Goal: Check status: Check status

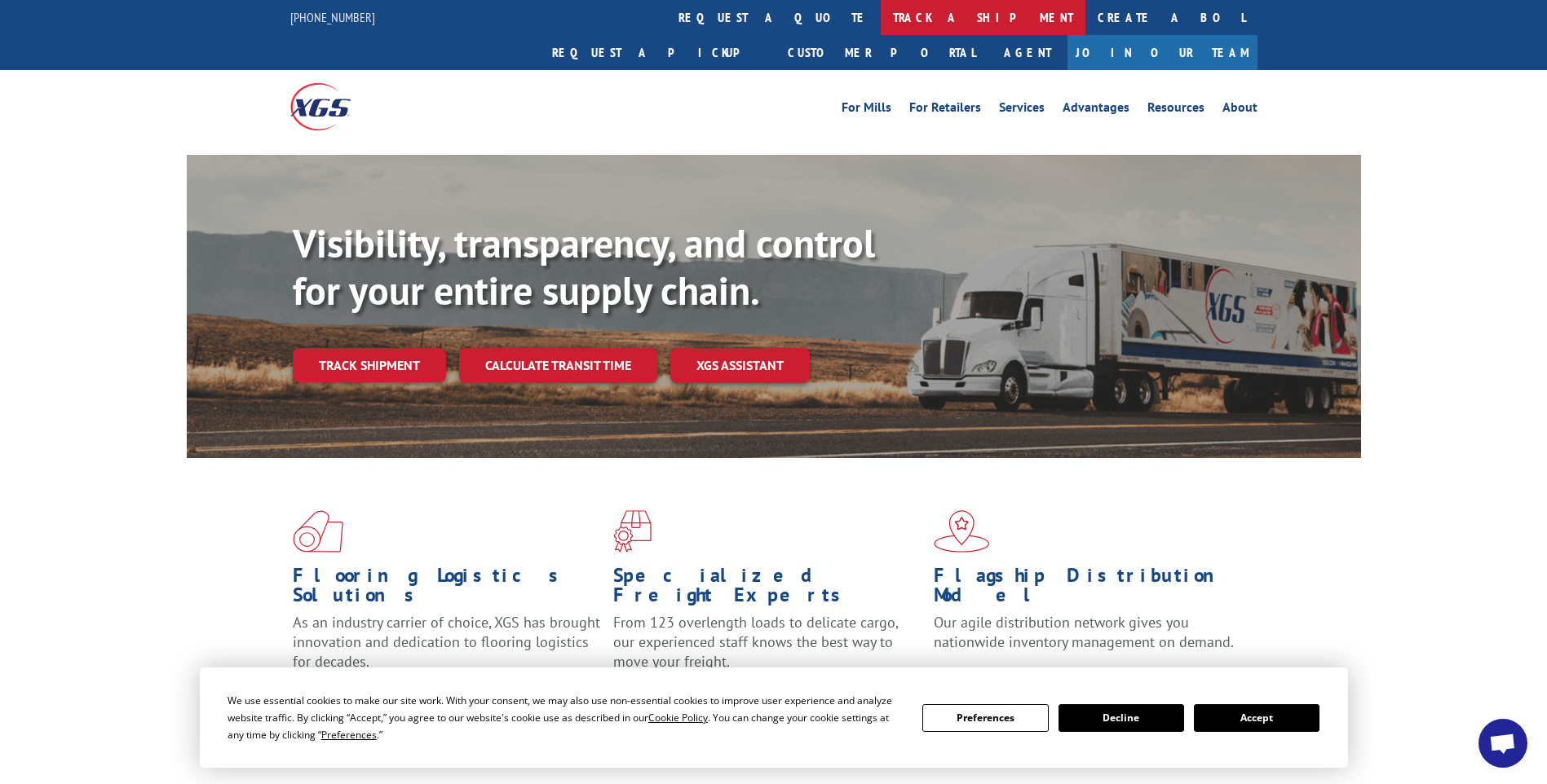
click at [881, 20] on link "track a shipment" at bounding box center [984, 17] width 205 height 35
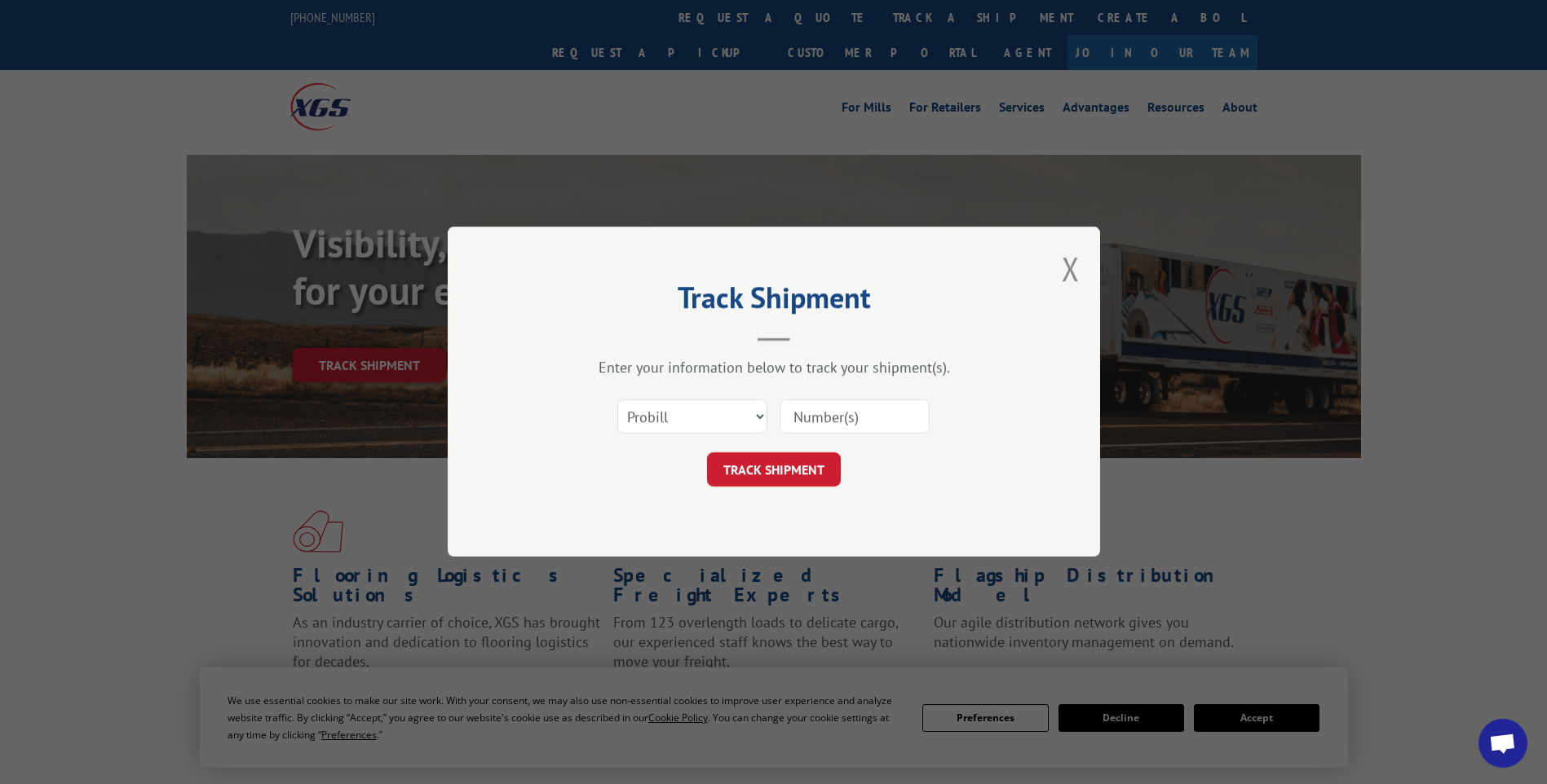
click at [799, 417] on input at bounding box center [854, 418] width 150 height 34
type input "17271642"
click button "TRACK SHIPMENT" at bounding box center [774, 471] width 134 height 34
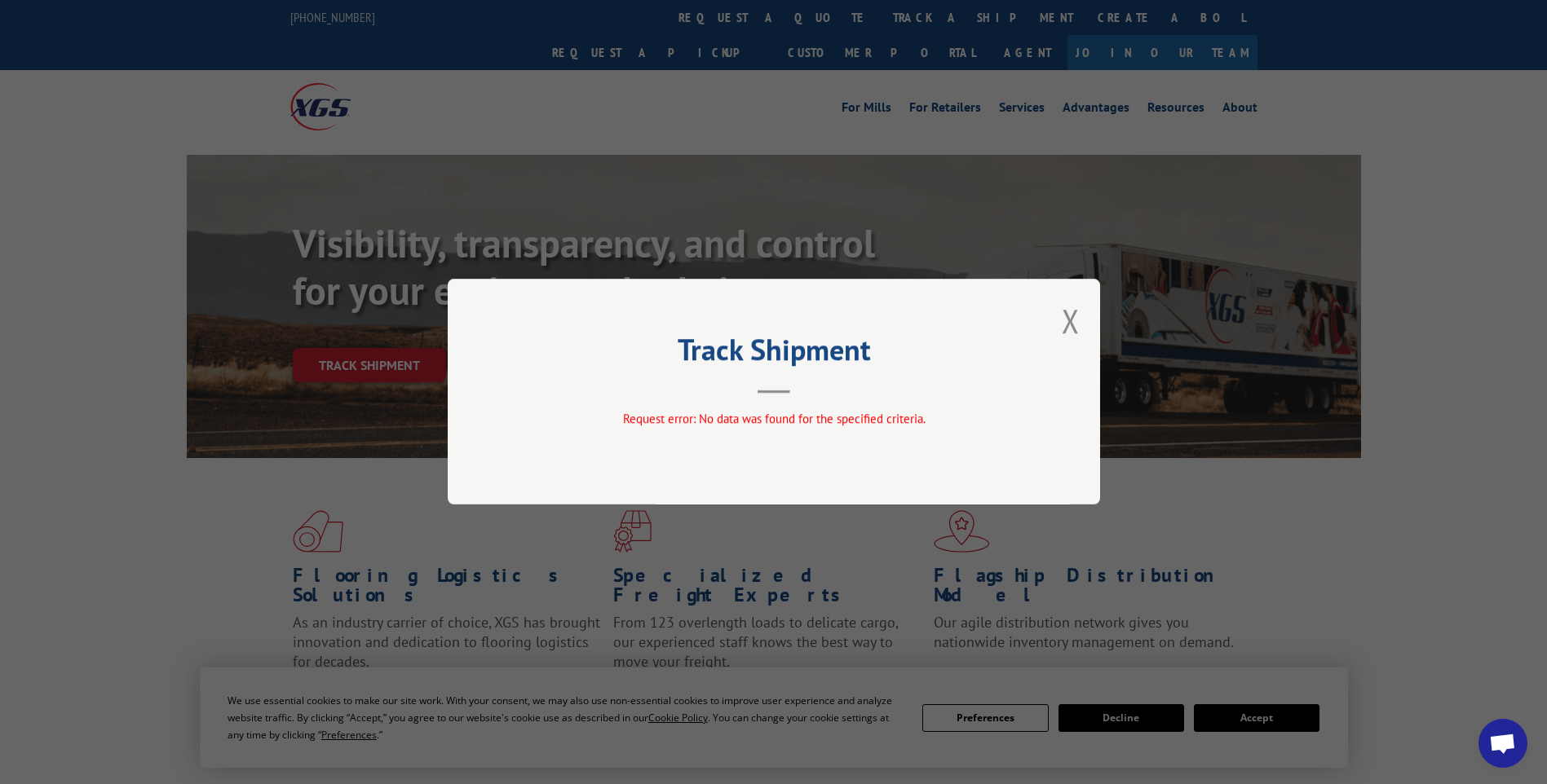
click at [1060, 320] on div "Track Shipment Request error: No data was found for the specified criteria." at bounding box center [774, 392] width 652 height 226
click at [1074, 326] on button "Close modal" at bounding box center [1071, 321] width 18 height 43
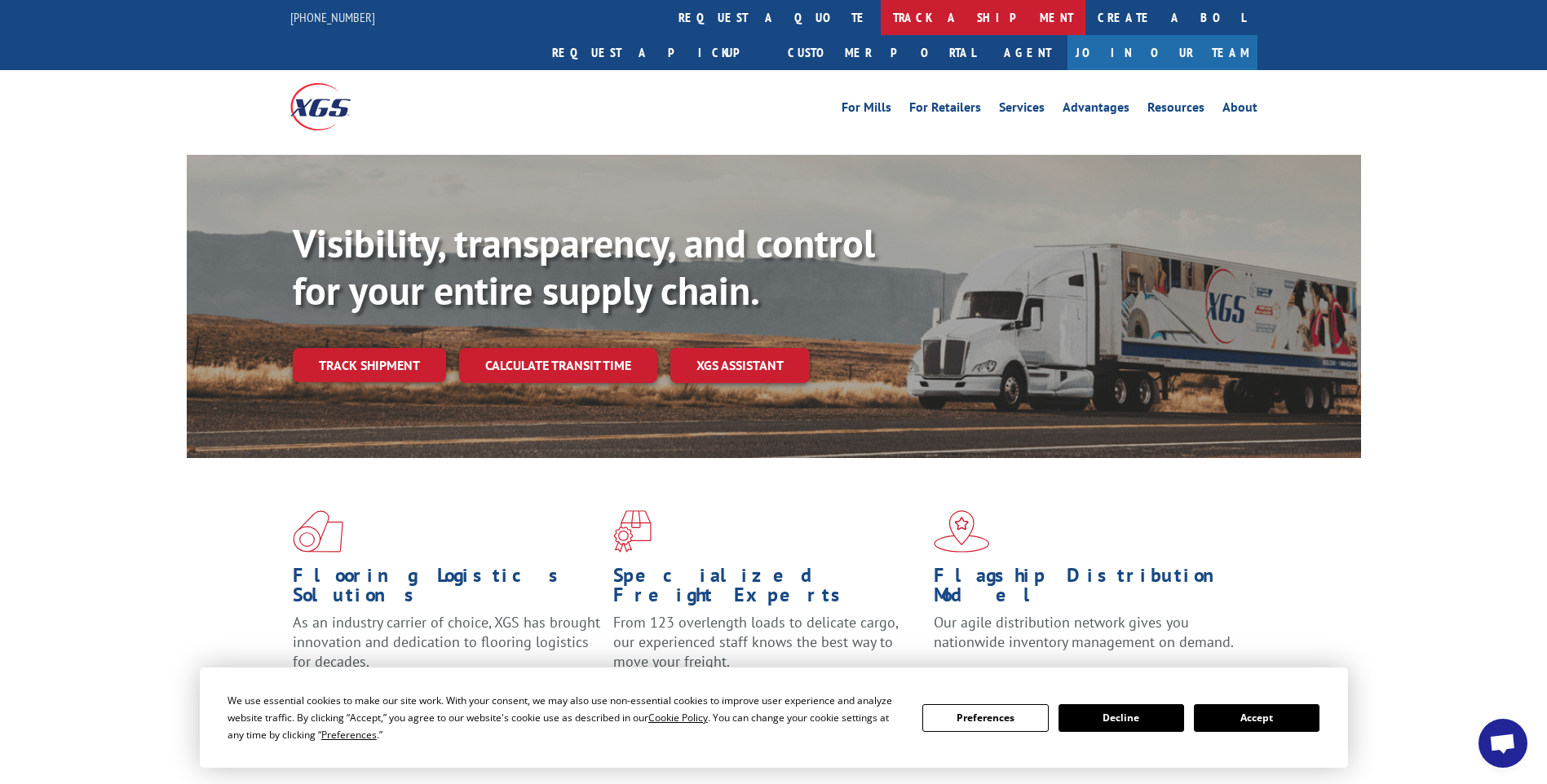
click at [881, 16] on link "track a shipment" at bounding box center [984, 17] width 205 height 35
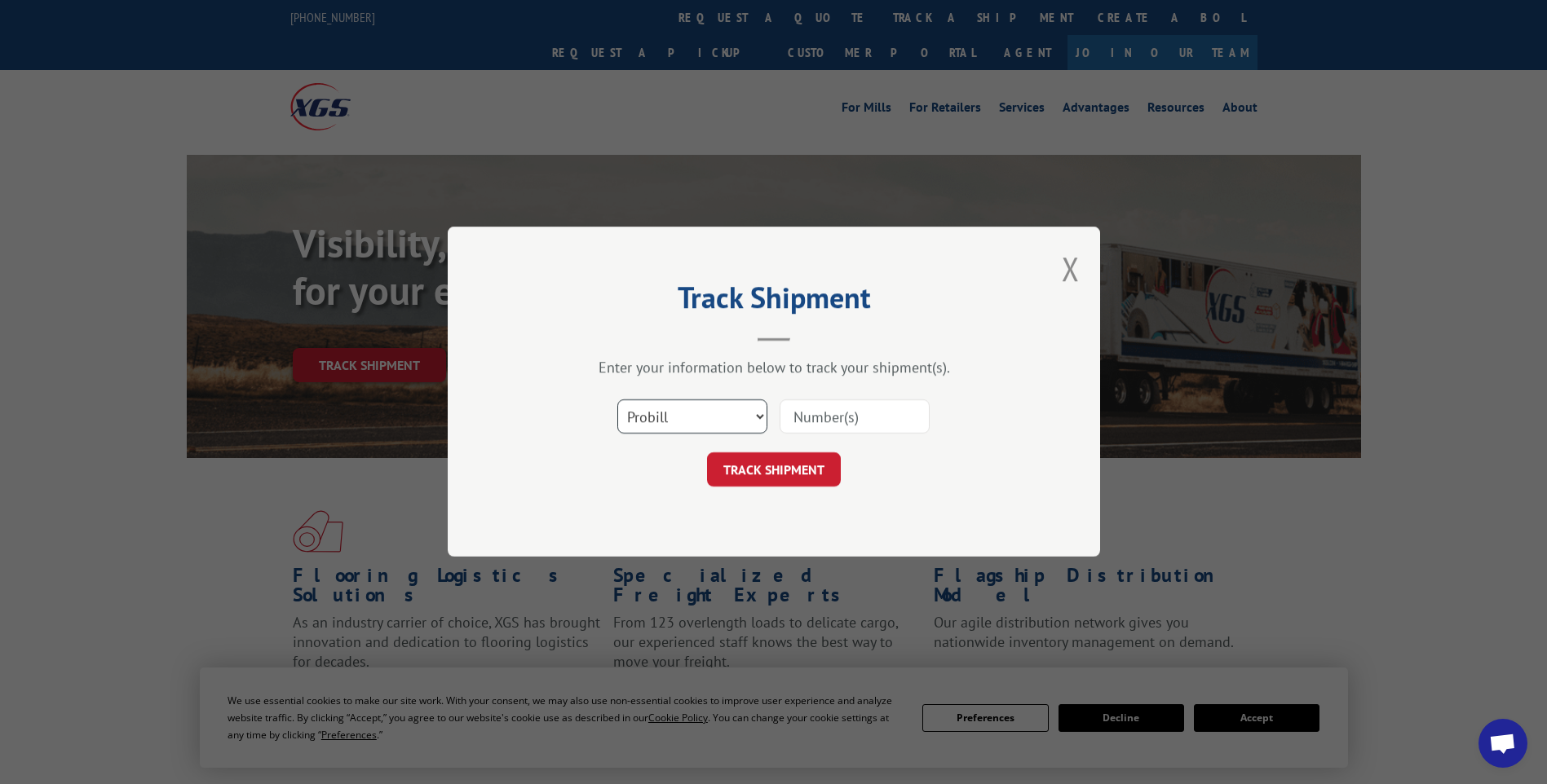
click at [764, 415] on select "Select category... Probill BOL PO" at bounding box center [692, 418] width 150 height 34
select select "bol"
click at [617, 401] on select "Select category... Probill BOL PO" at bounding box center [692, 418] width 150 height 34
click at [791, 416] on input at bounding box center [854, 418] width 150 height 34
type input "7040720"
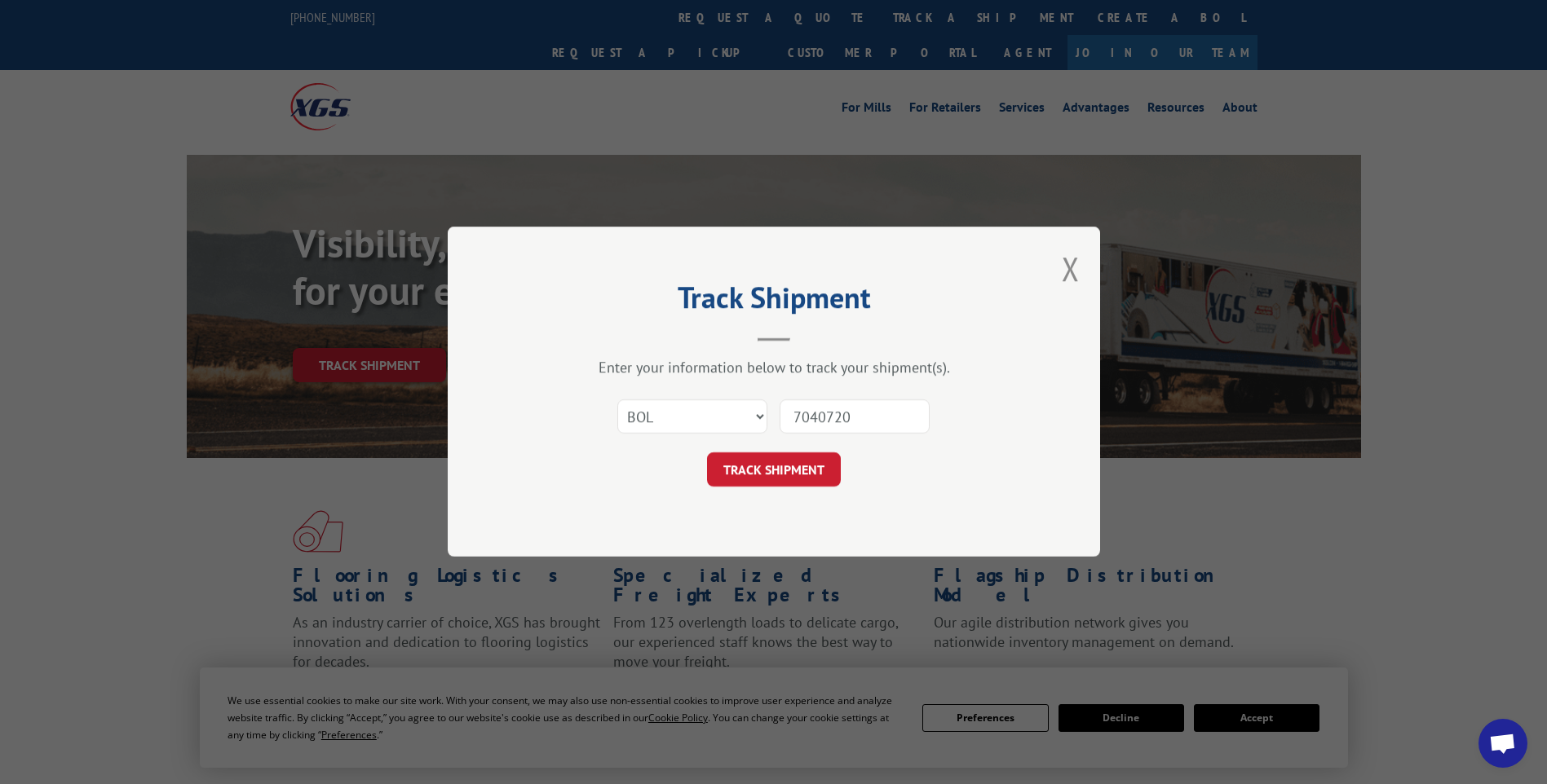
click button "TRACK SHIPMENT" at bounding box center [774, 471] width 134 height 34
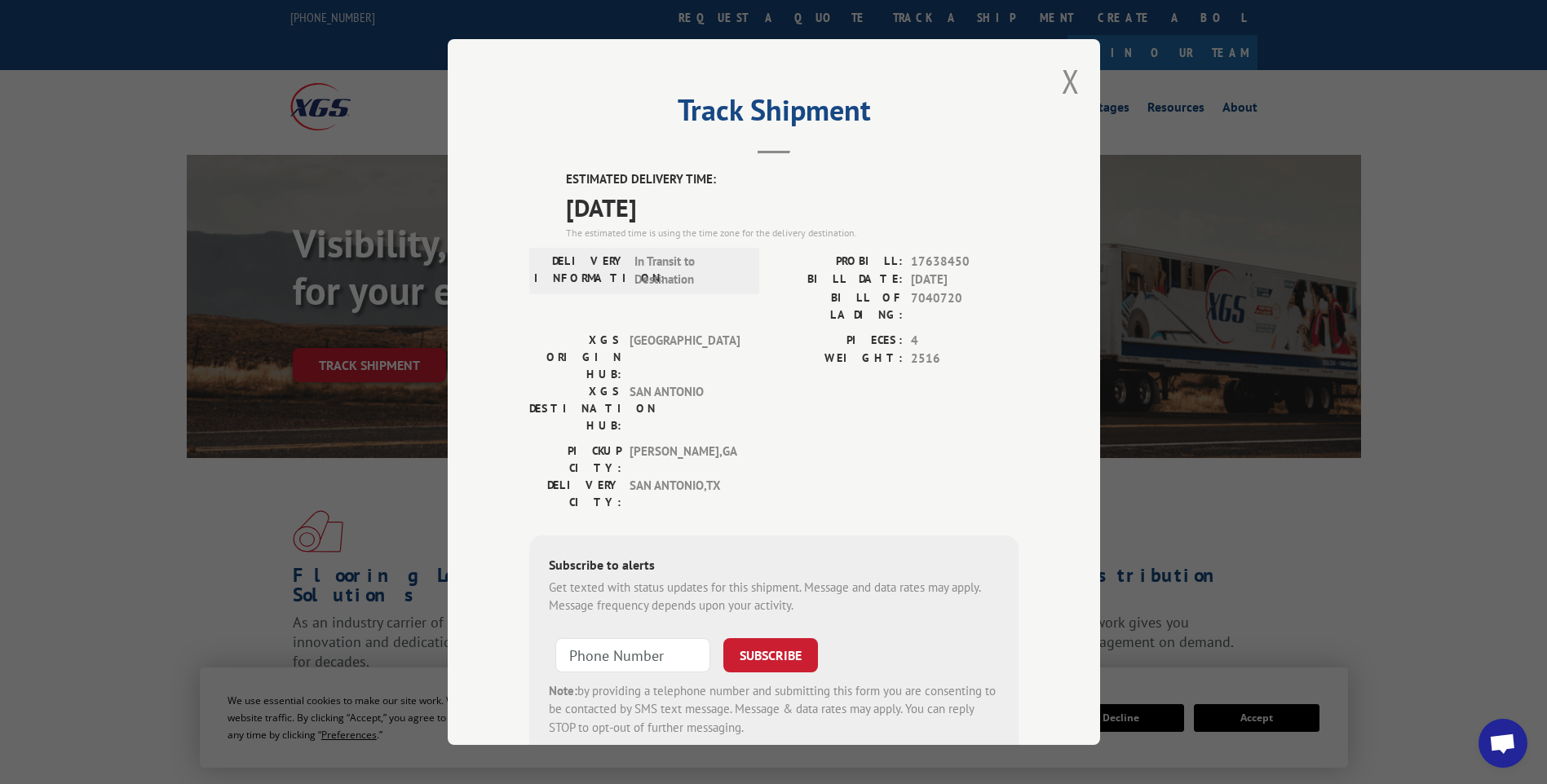
drag, startPoint x: 1061, startPoint y: 80, endPoint x: 995, endPoint y: 80, distance: 66.0
click at [1062, 80] on button "Close modal" at bounding box center [1071, 81] width 18 height 43
